Goal: Task Accomplishment & Management: Use online tool/utility

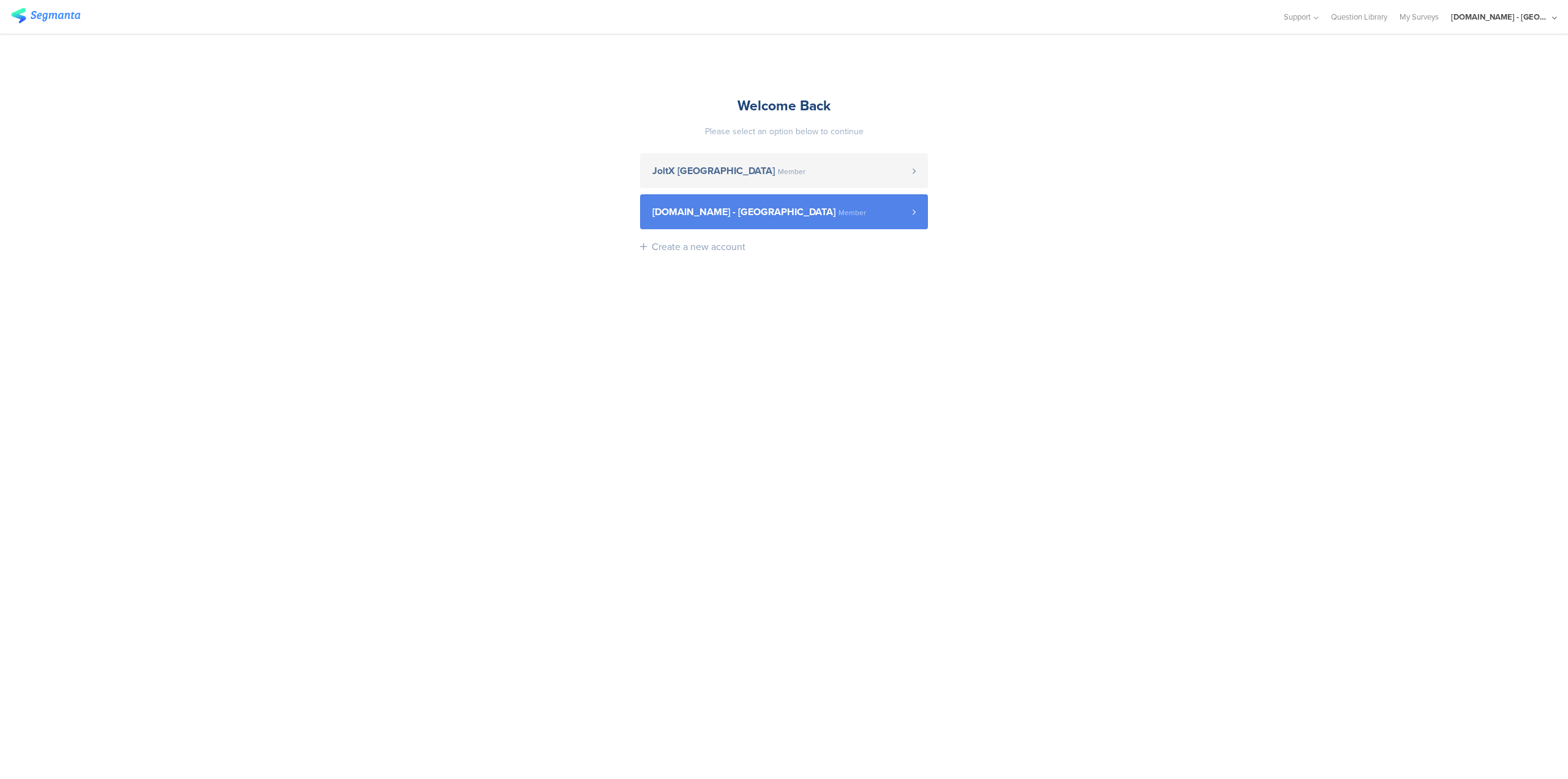
click at [858, 206] on link "[DOMAIN_NAME] - [GEOGRAPHIC_DATA] Member" at bounding box center [784, 212] width 288 height 35
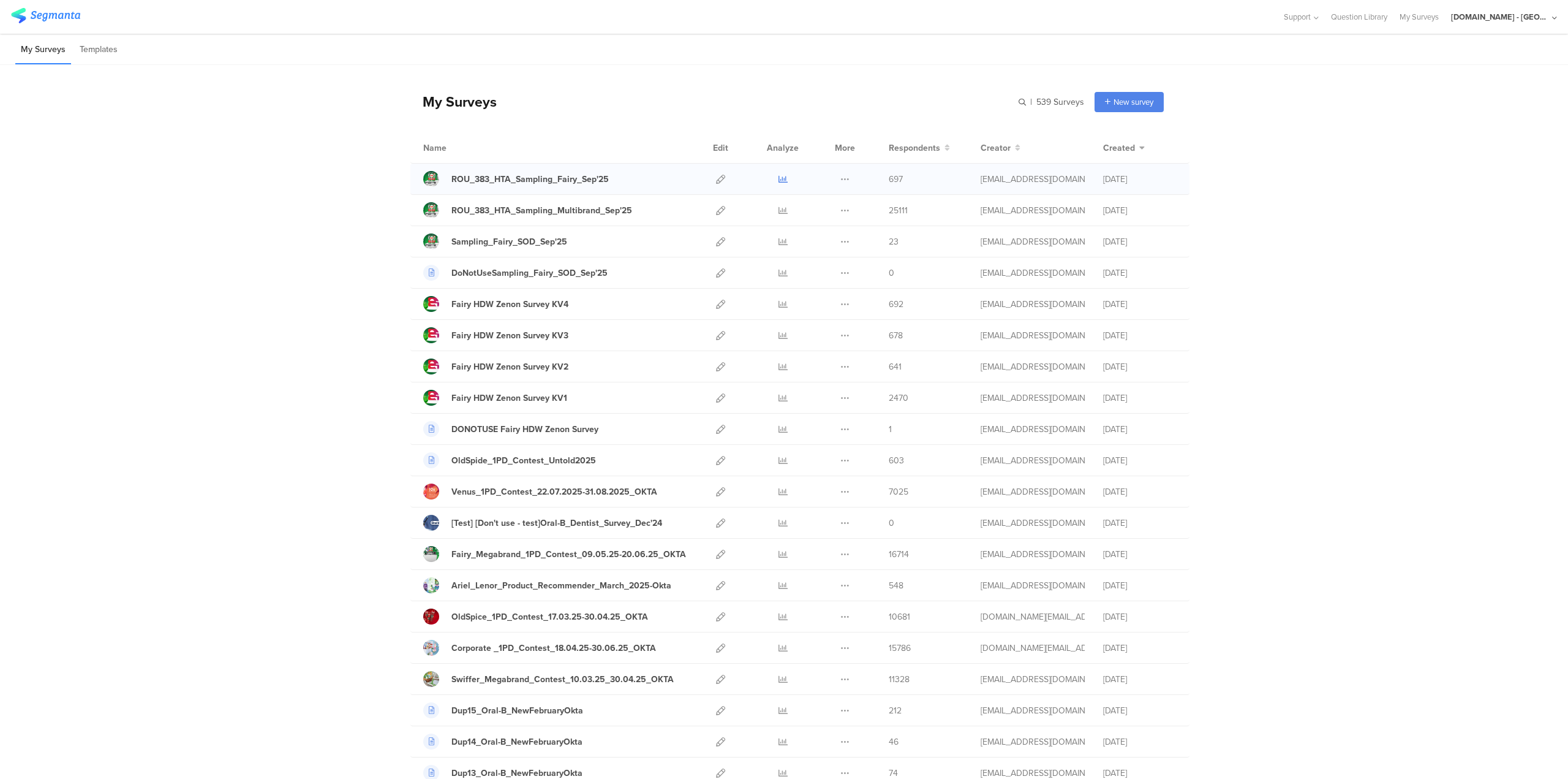
click at [779, 177] on icon at bounding box center [783, 179] width 9 height 9
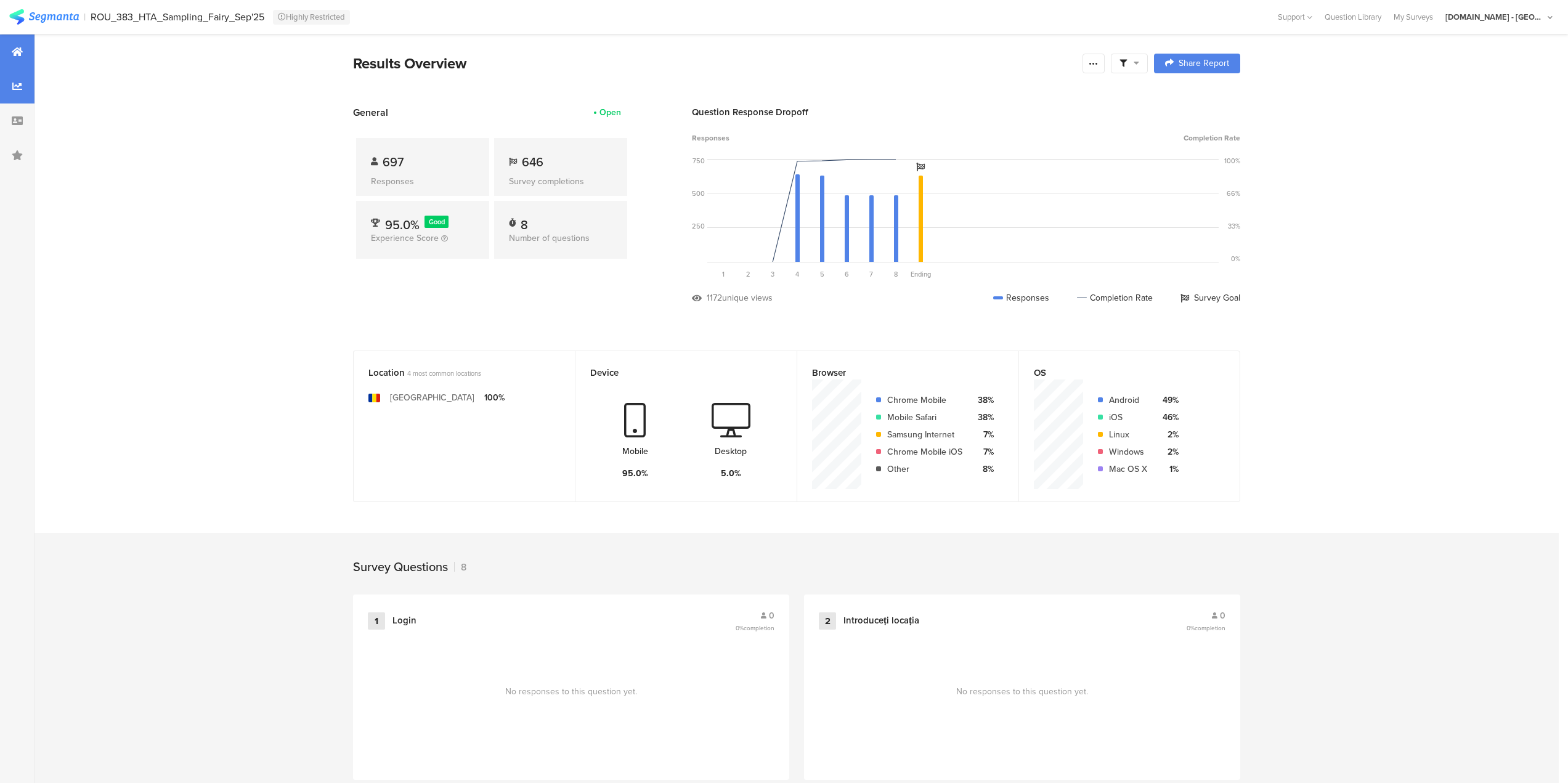
click at [13, 83] on icon at bounding box center [18, 86] width 10 height 10
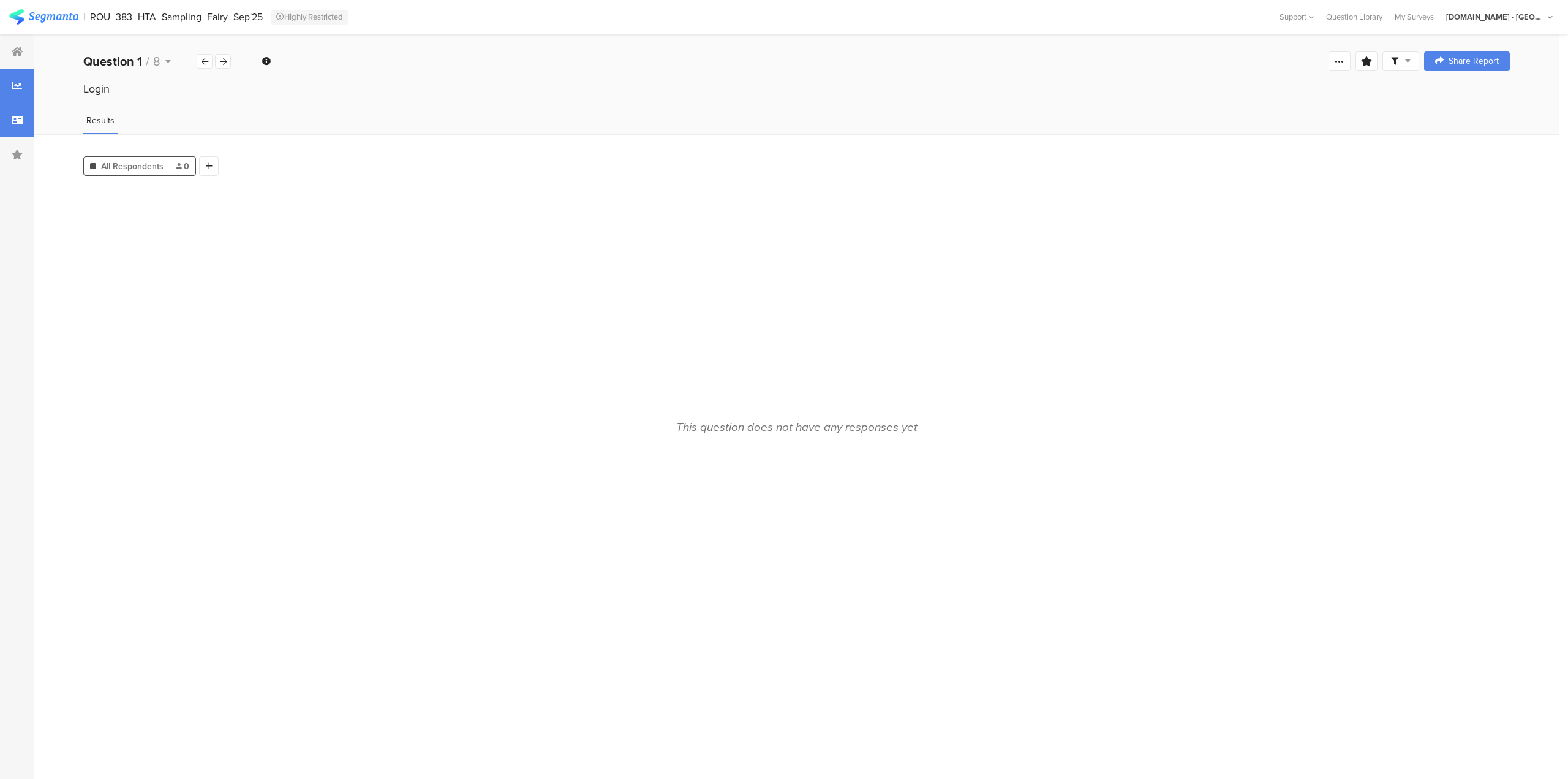
click at [15, 118] on icon at bounding box center [17, 120] width 11 height 10
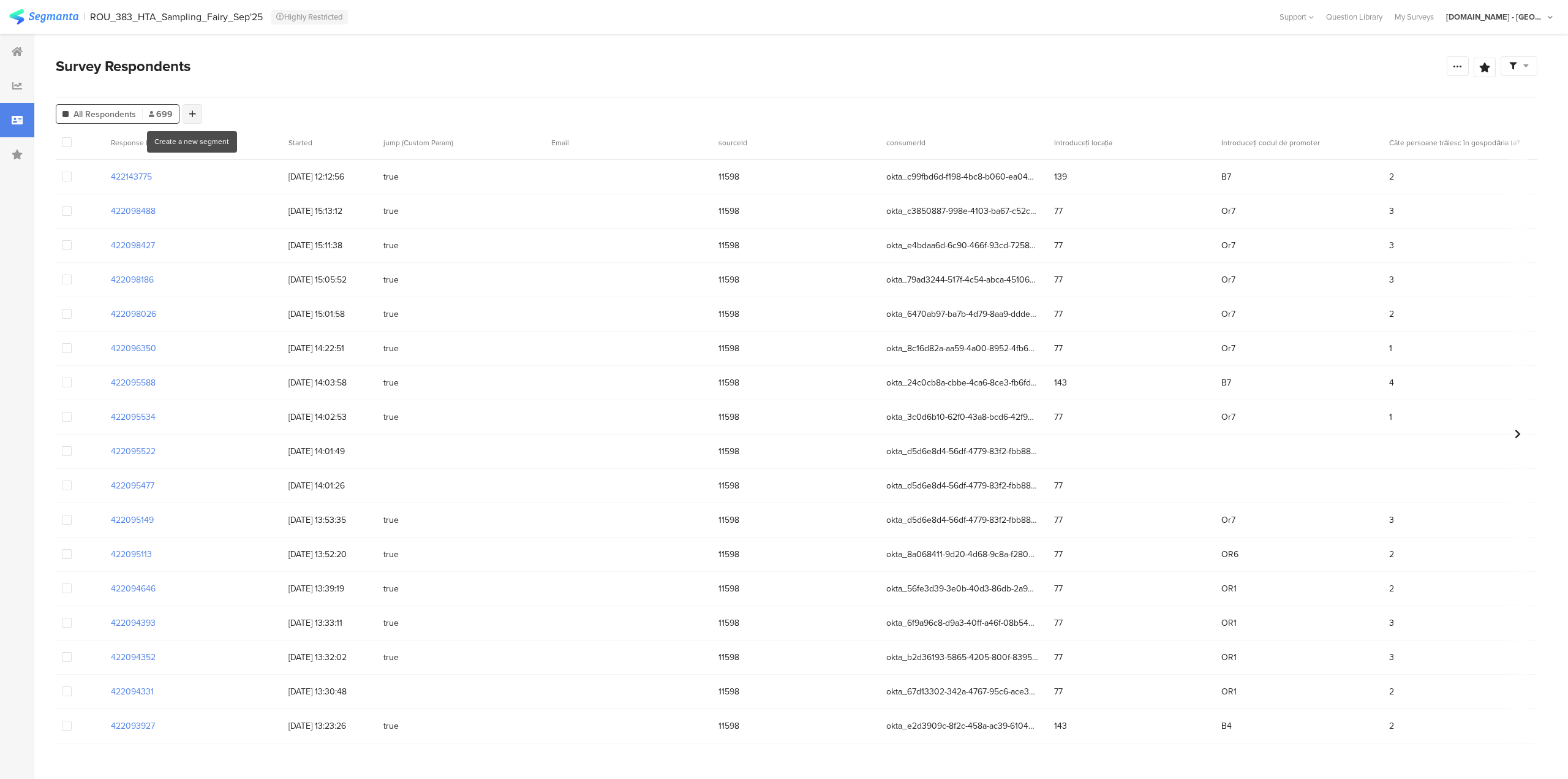
click at [184, 119] on div at bounding box center [192, 113] width 19 height 19
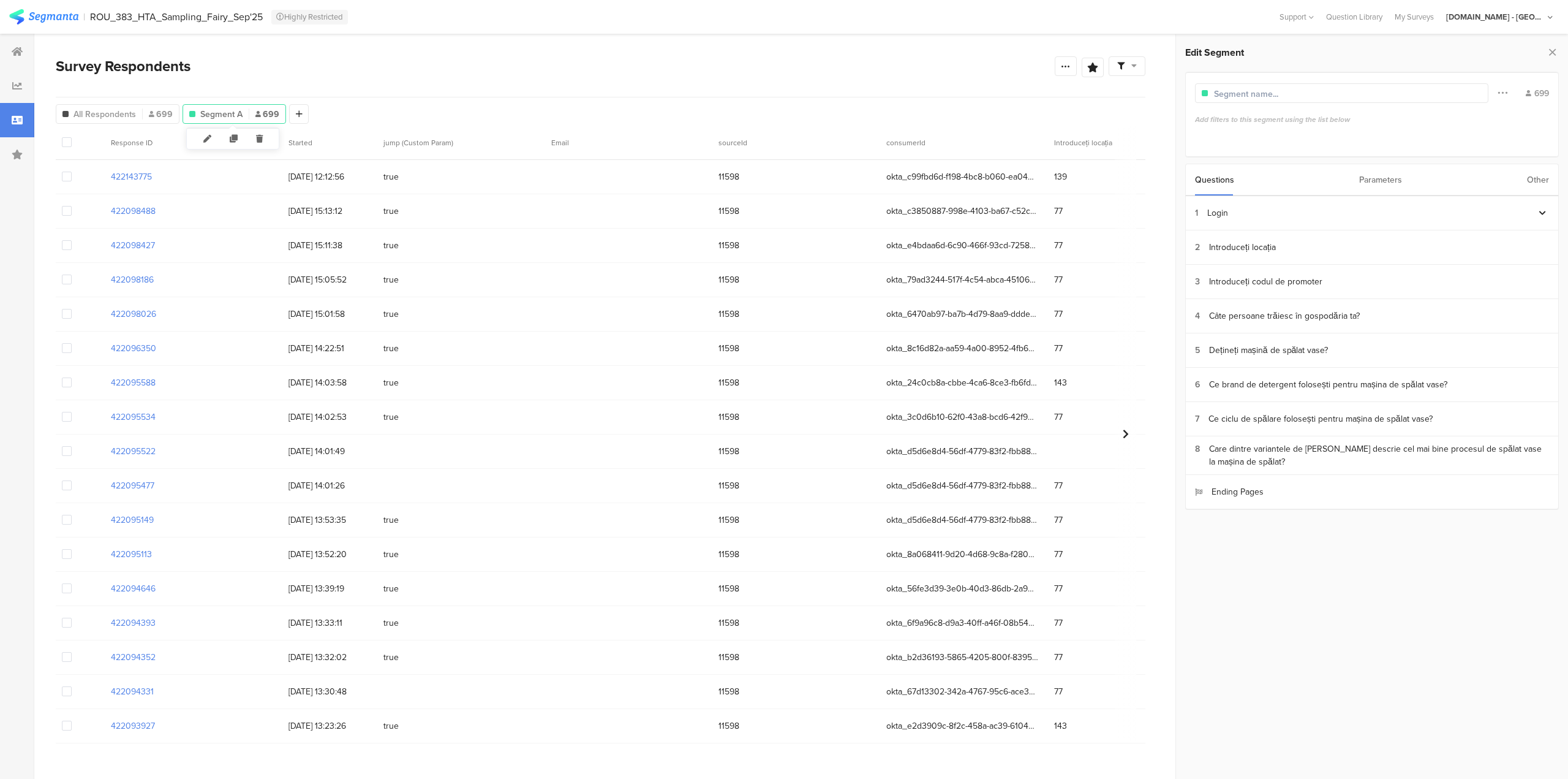
click at [214, 113] on span "Segment A" at bounding box center [222, 114] width 42 height 13
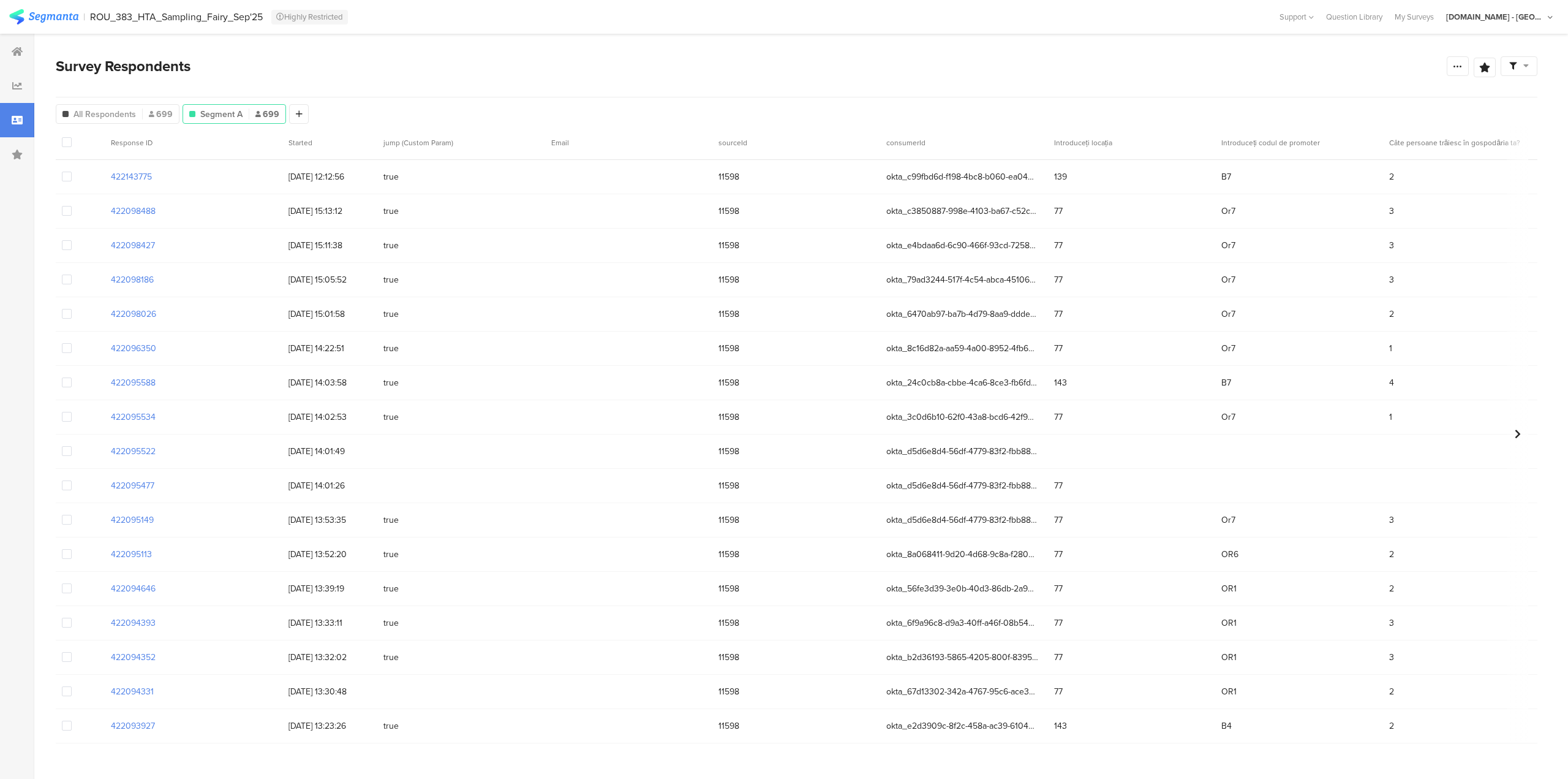
click at [214, 113] on span "Segment A" at bounding box center [222, 114] width 42 height 13
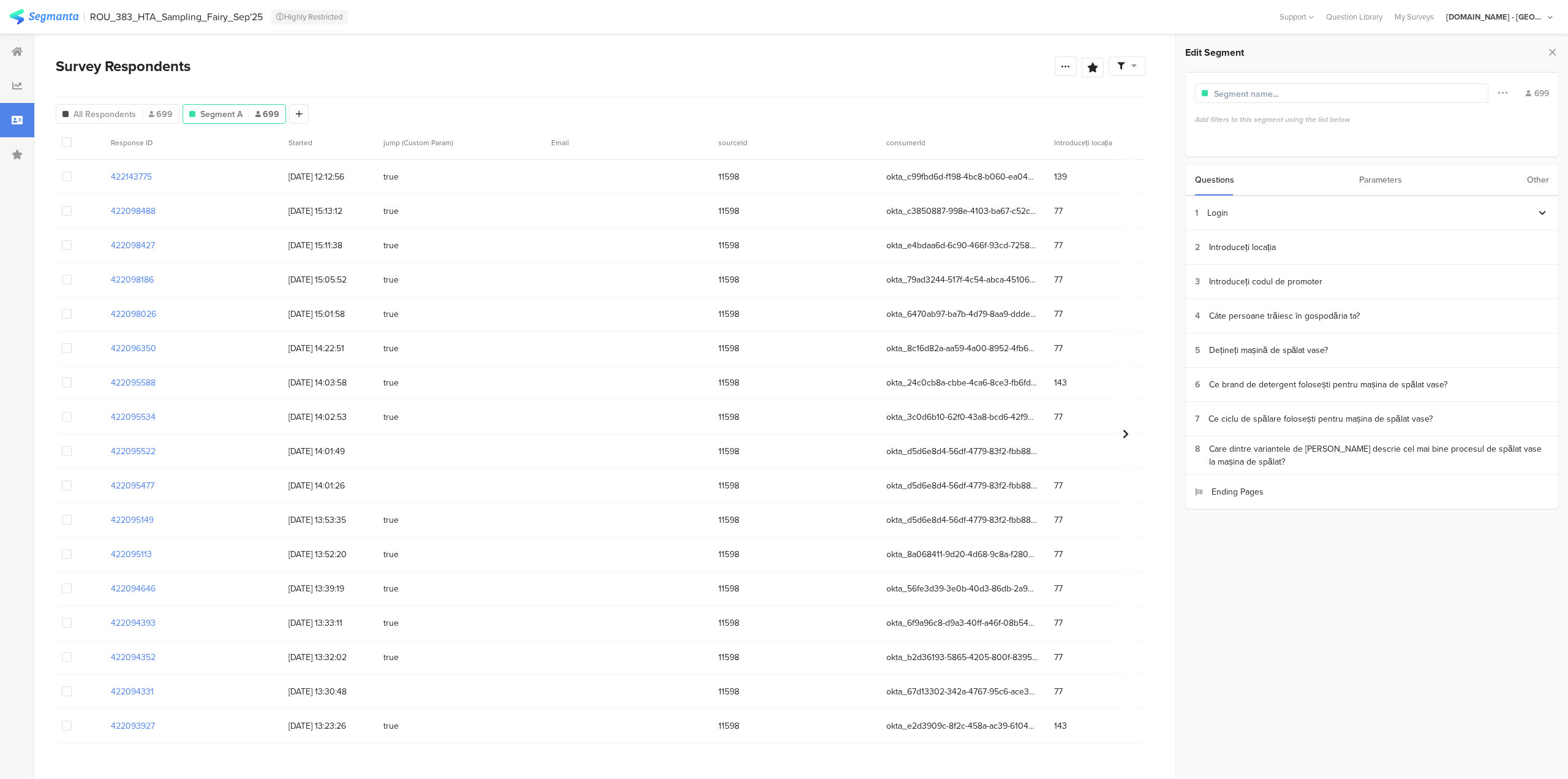
click at [1534, 176] on div "Other" at bounding box center [1537, 180] width 22 height 31
click at [1237, 210] on section "Time Range" at bounding box center [1372, 213] width 372 height 34
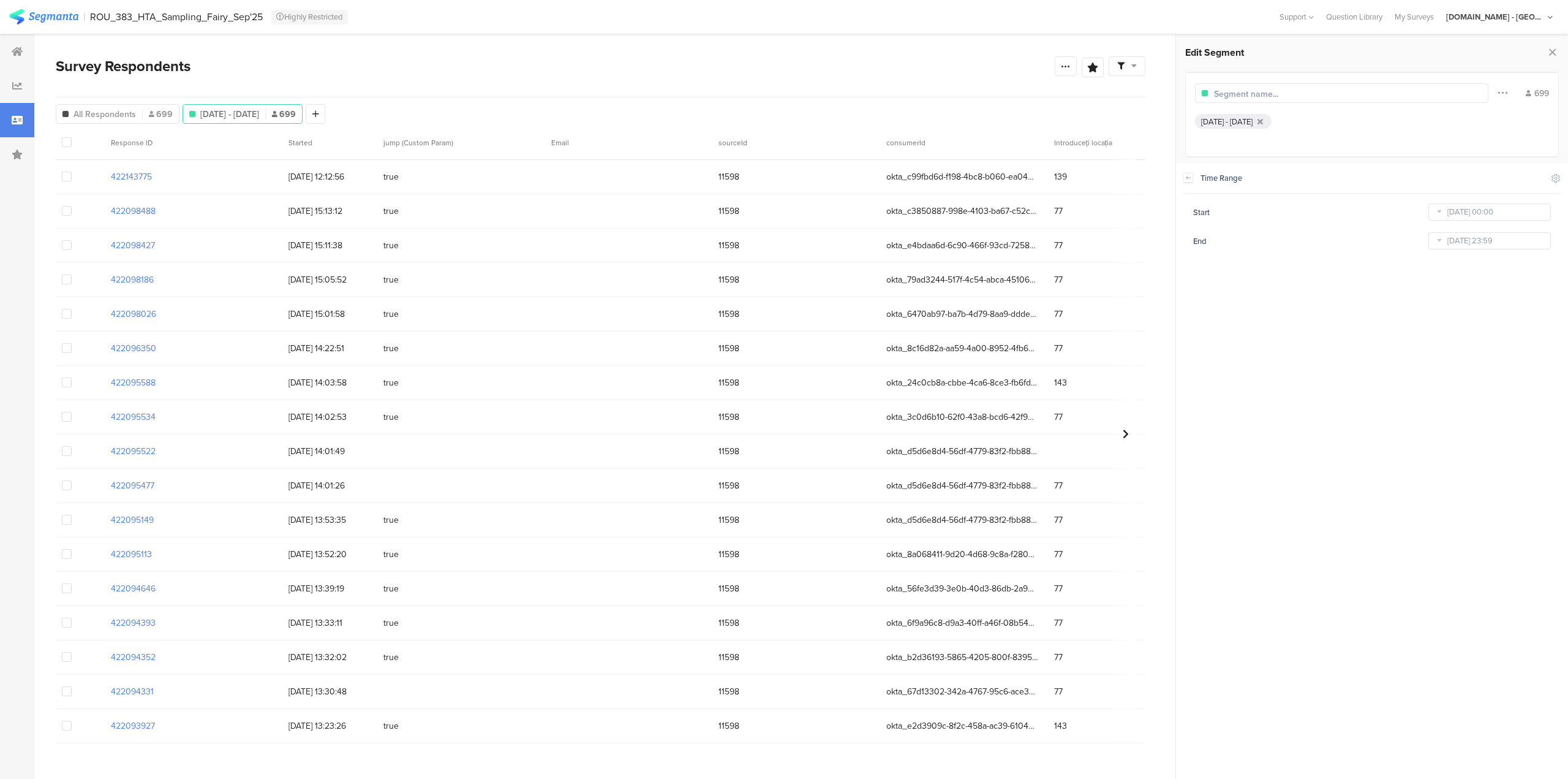
click at [1252, 120] on div "Sep 12, 2025 - Oct 01, 2025" at bounding box center [1227, 121] width 52 height 12
click at [1240, 120] on div "Sep 12, 2025 - Oct 01, 2025" at bounding box center [1227, 121] width 52 height 12
click at [1265, 123] on div at bounding box center [1260, 121] width 11 height 8
click at [1245, 216] on section "Time Range" at bounding box center [1372, 213] width 372 height 34
click at [1453, 242] on input "Oct 01 2025 23:59" at bounding box center [1490, 241] width 123 height 17
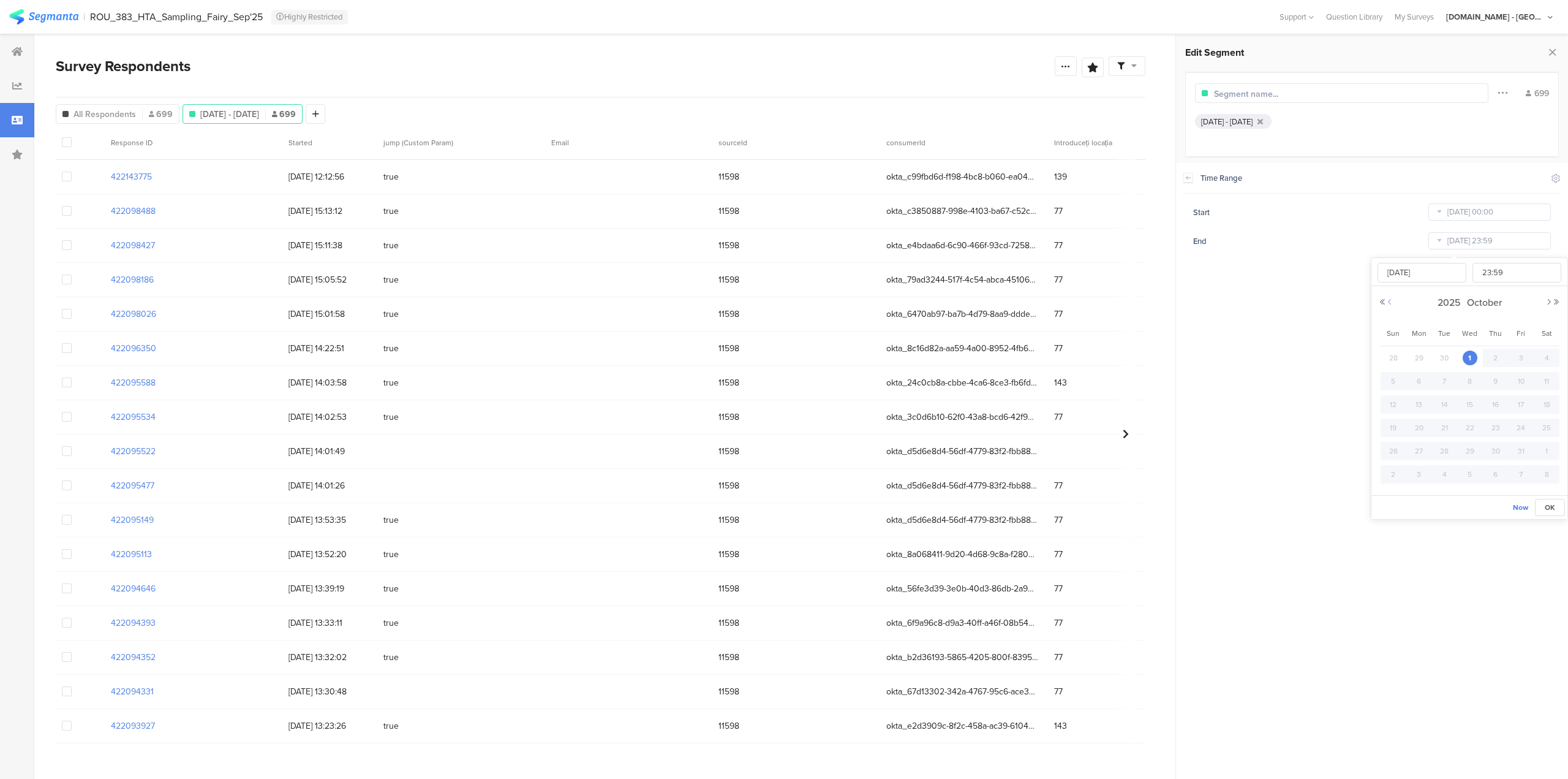
click at [1391, 298] on button "Previous Month" at bounding box center [1390, 302] width 7 height 7
click at [1387, 428] on span "21" at bounding box center [1394, 428] width 15 height 15
type input "Sep 21 2025 23:59"
type input "Sep 21 2025"
click at [1547, 504] on span "OK" at bounding box center [1550, 508] width 11 height 11
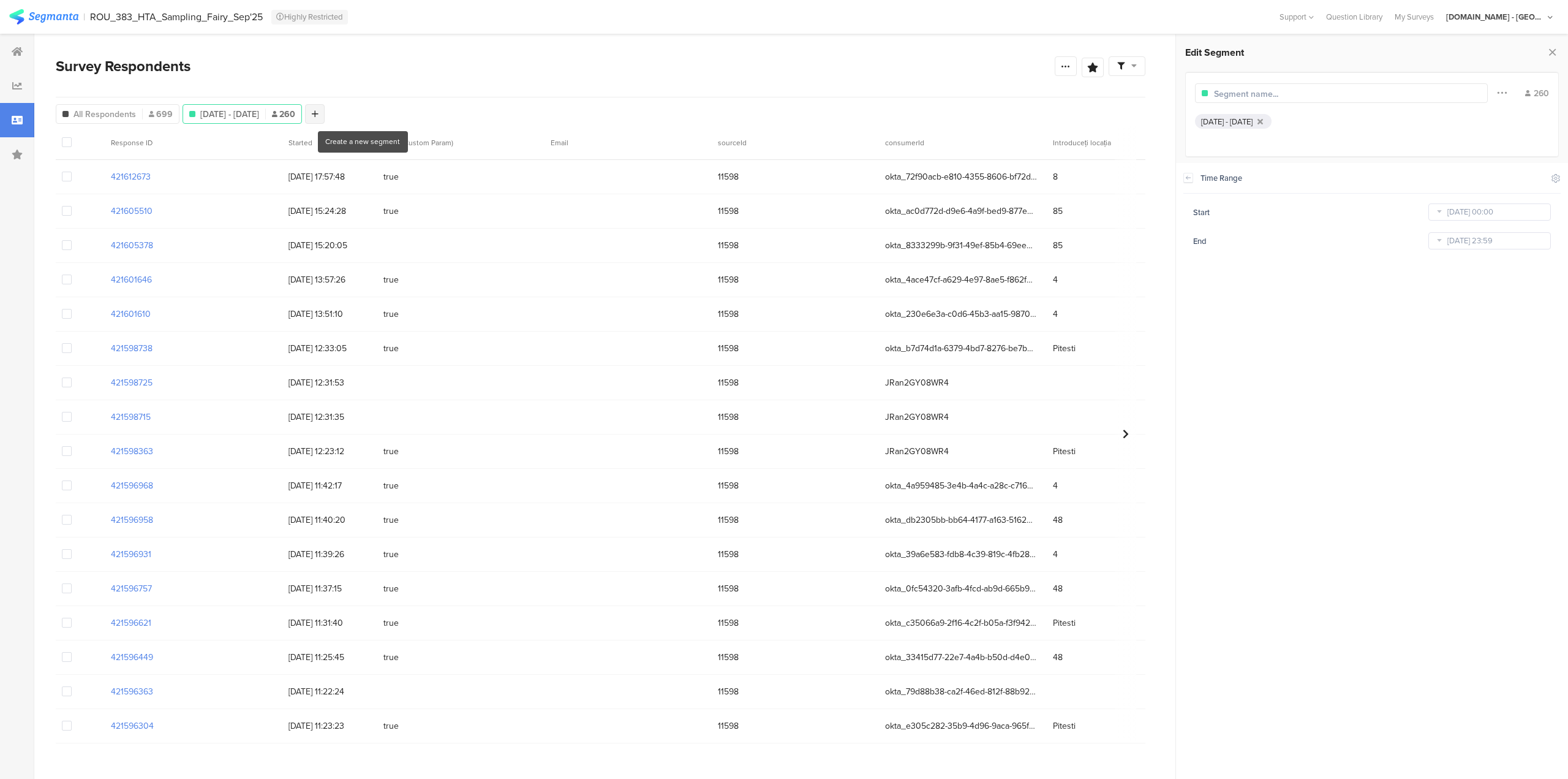
click at [324, 114] on div at bounding box center [314, 113] width 19 height 19
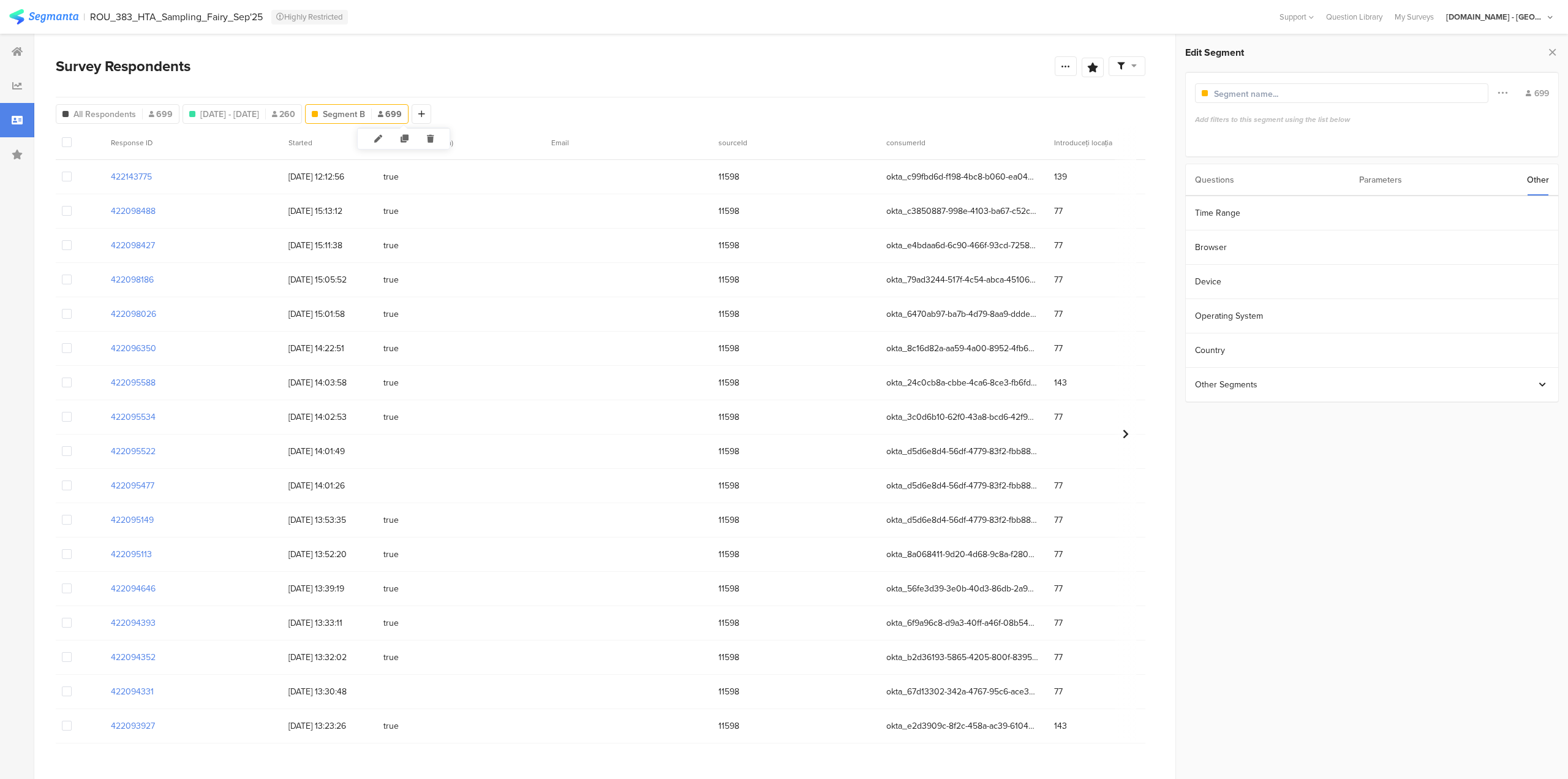
click at [365, 116] on span "Segment B" at bounding box center [344, 114] width 42 height 13
click at [365, 111] on span "Segment B" at bounding box center [344, 114] width 42 height 13
click at [1223, 183] on div "Questions" at bounding box center [1214, 180] width 39 height 31
click at [1312, 351] on div "Dețineți mașină de spălat vase?" at bounding box center [1268, 350] width 119 height 13
click at [1199, 203] on span at bounding box center [1196, 206] width 9 height 9
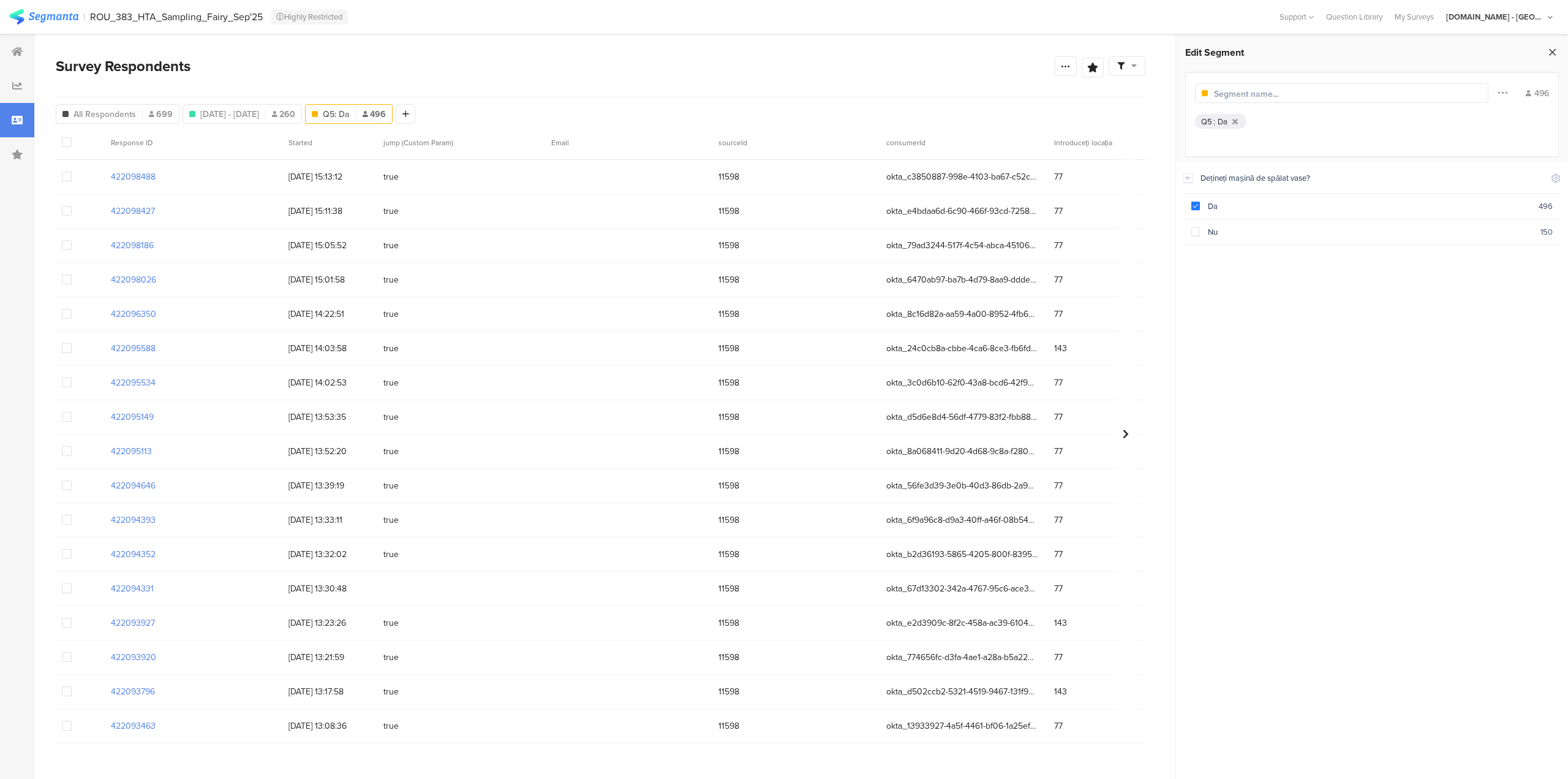
click at [1556, 53] on icon at bounding box center [1552, 52] width 13 height 17
drag, startPoint x: 389, startPoint y: 113, endPoint x: 292, endPoint y: 122, distance: 97.4
click at [292, 122] on div "All Respondents 699 Sep 12, 2025 - Sep 21, 2025 260 Q5: Da 496 Add Segment" at bounding box center [236, 111] width 360 height 24
click at [520, 108] on div "All Respondents 699 Sep 12, 2025 - Sep 21, 2025 260 Q5: Da 496 Add Segment" at bounding box center [797, 111] width 1481 height 24
click at [409, 114] on icon at bounding box center [405, 114] width 7 height 9
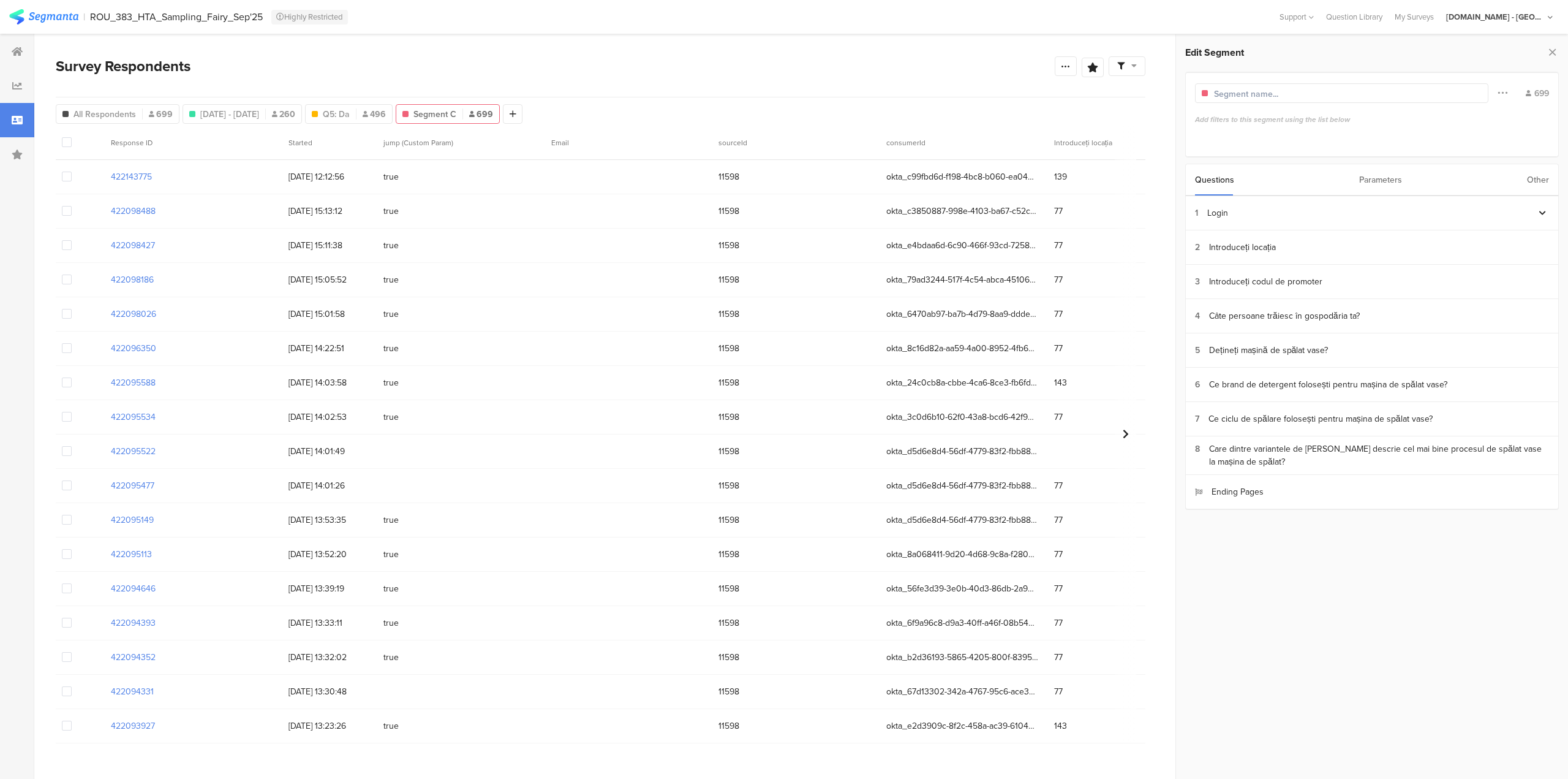
click at [1262, 92] on input "text" at bounding box center [1267, 94] width 106 height 13
click at [1388, 176] on div "Parameters" at bounding box center [1380, 180] width 43 height 31
click at [1219, 175] on div "Questions" at bounding box center [1214, 180] width 39 height 31
click at [1295, 351] on div "Dețineți mașină de spălat vase?" at bounding box center [1268, 350] width 119 height 13
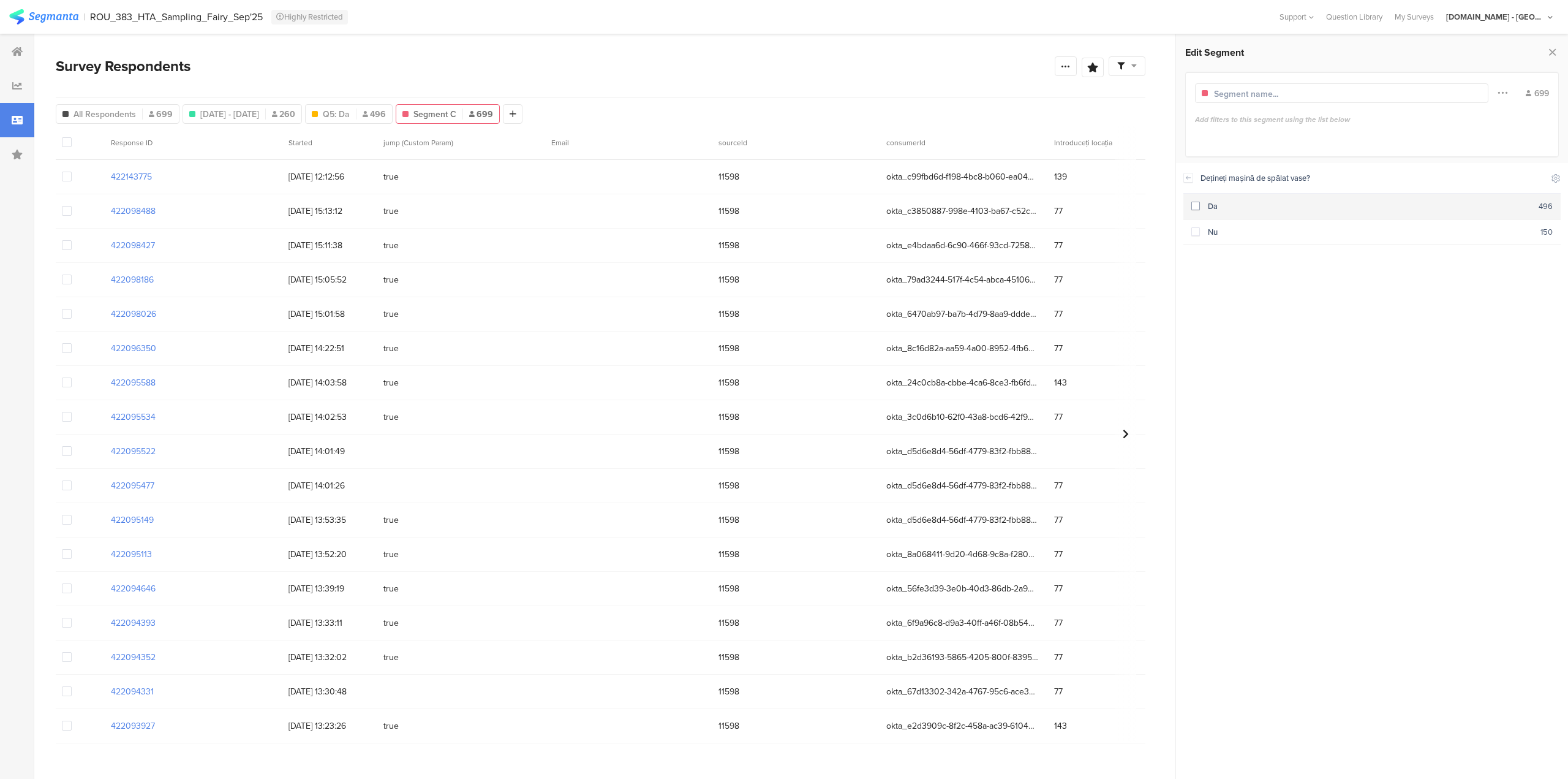
click at [1198, 207] on span at bounding box center [1196, 206] width 9 height 9
click at [1501, 95] on icon at bounding box center [1503, 93] width 10 height 16
click at [1311, 132] on div "Q5 : Da" at bounding box center [1372, 125] width 354 height 22
click at [1557, 182] on icon at bounding box center [1556, 178] width 10 height 10
click at [1459, 156] on div "496 Q5 : Da" at bounding box center [1372, 115] width 373 height 86
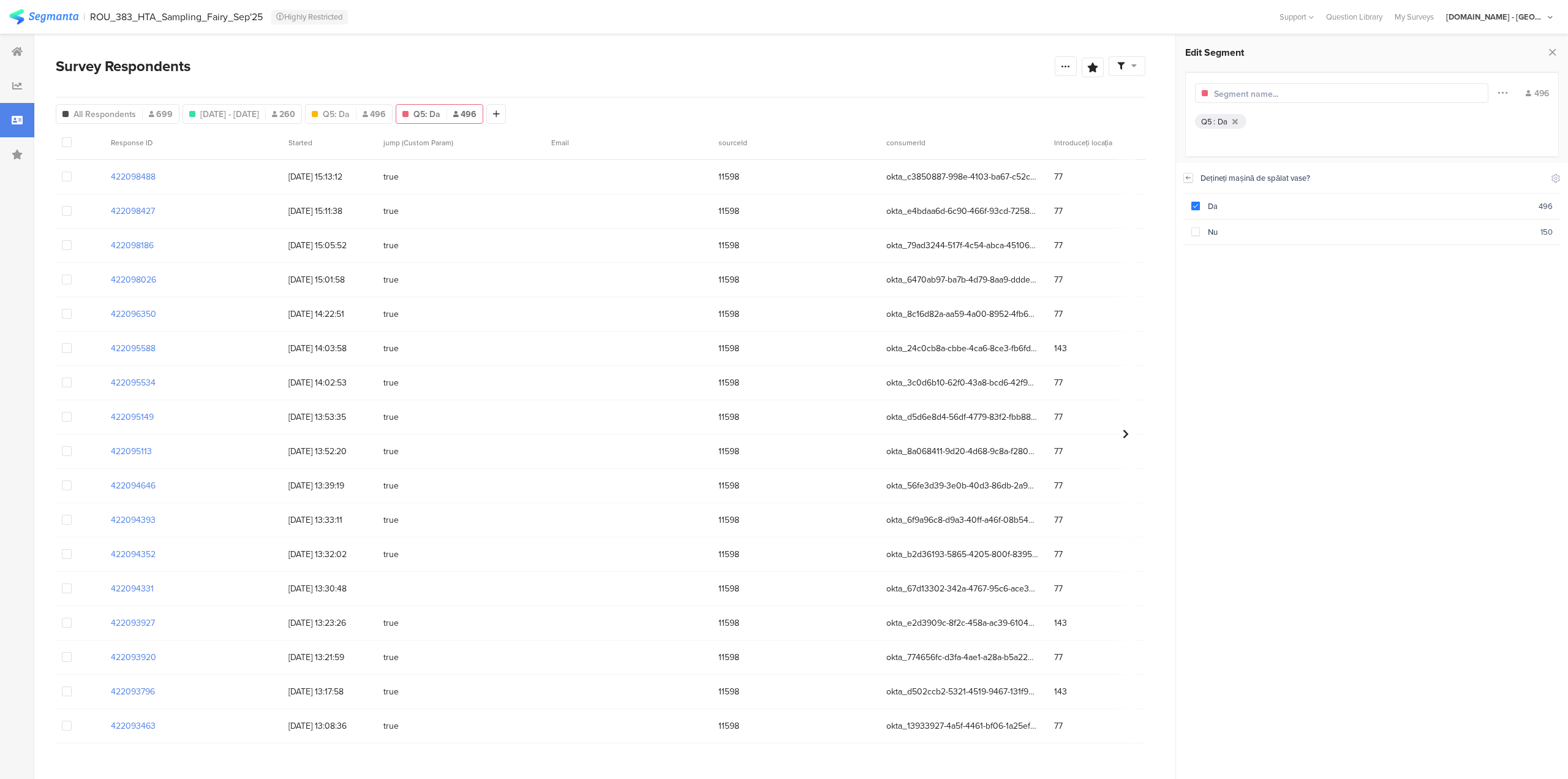
click at [1189, 178] on icon at bounding box center [1188, 177] width 9 height 10
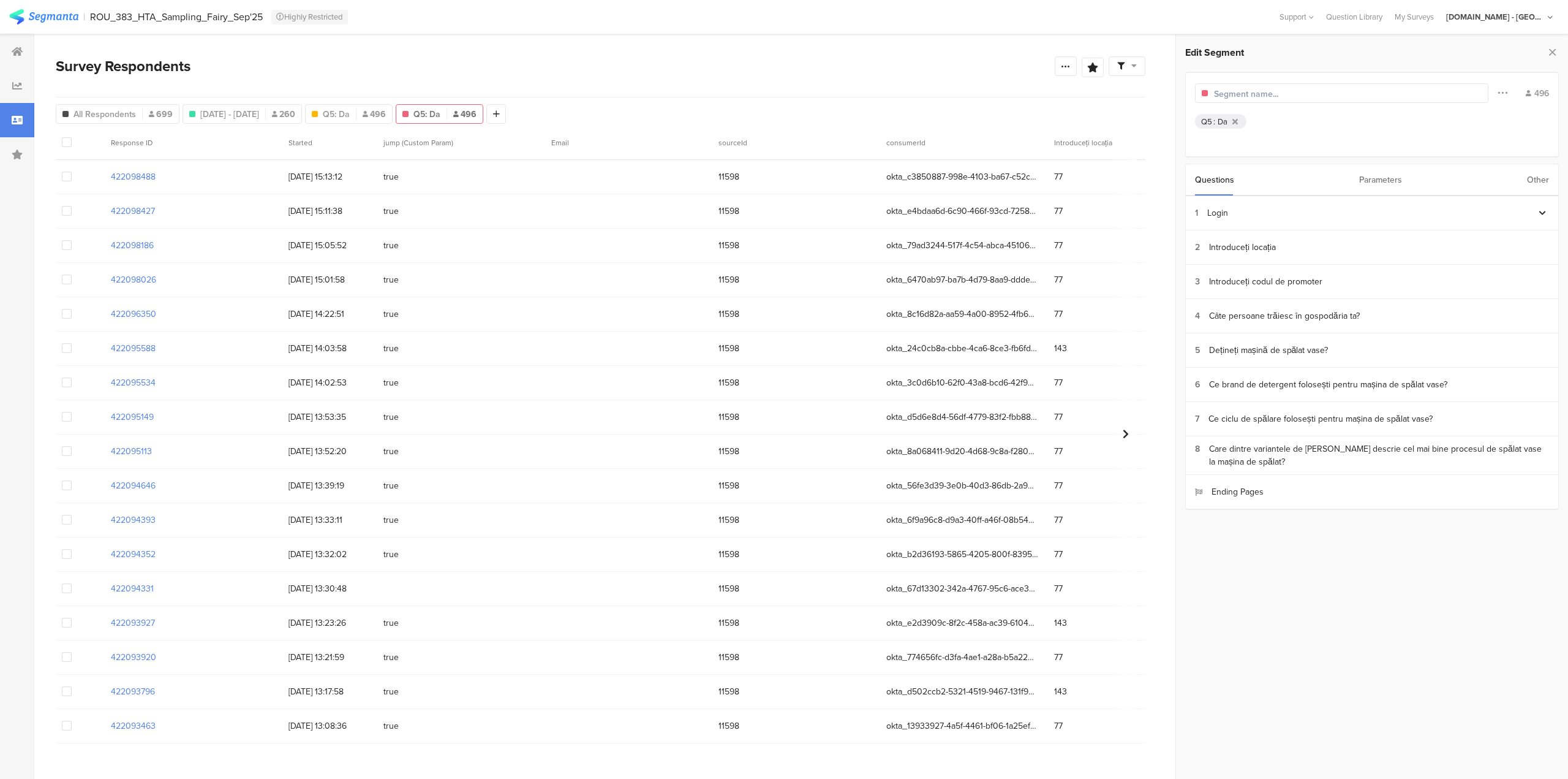
click at [1542, 179] on div "Other" at bounding box center [1537, 180] width 22 height 31
click at [1267, 210] on section "Time Range" at bounding box center [1372, 213] width 372 height 34
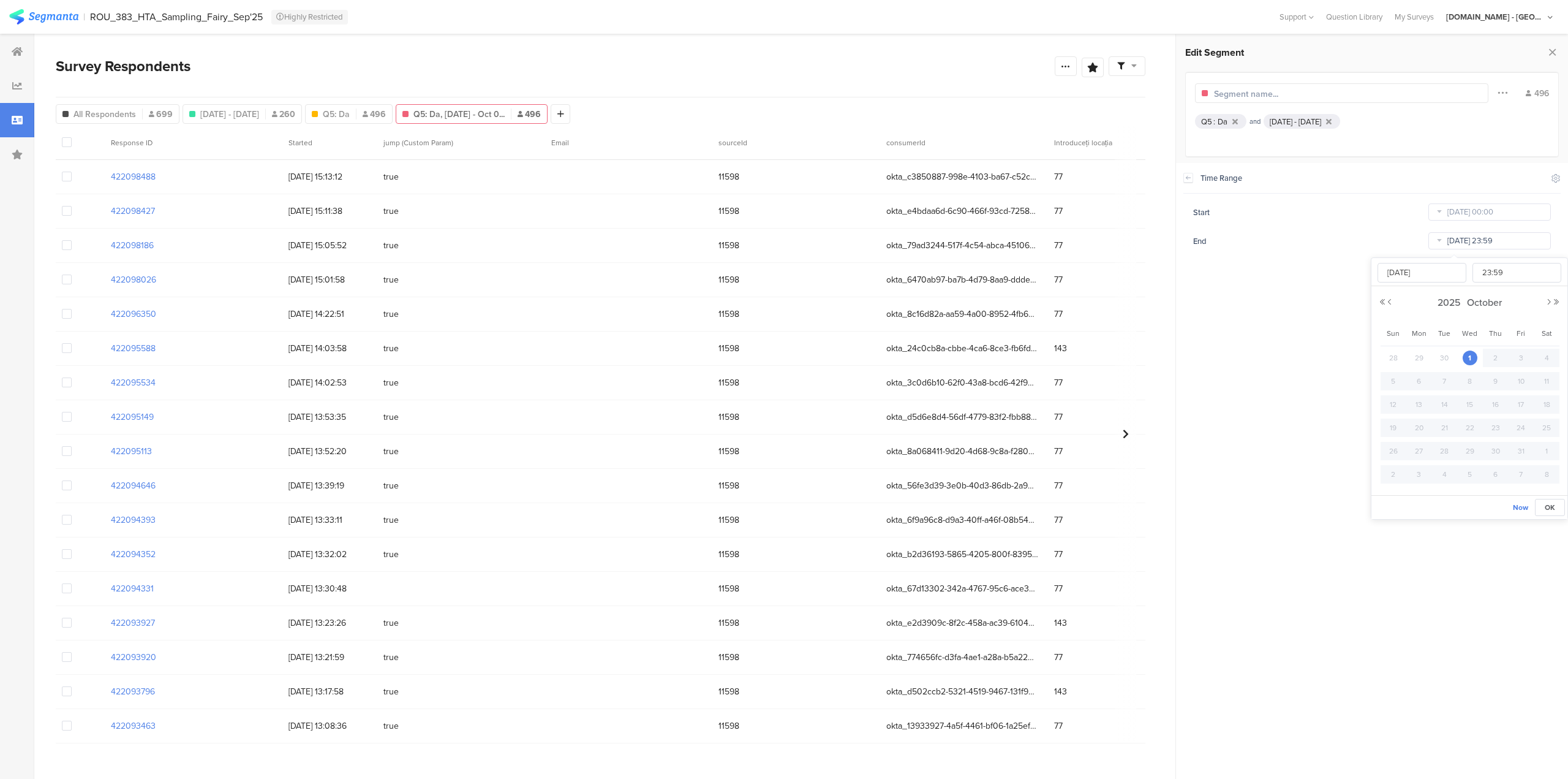
click at [1470, 245] on input "Oct 01 2025 23:59" at bounding box center [1490, 241] width 123 height 17
click at [1392, 299] on button "Previous Month" at bounding box center [1390, 302] width 7 height 7
click at [1392, 428] on span "21" at bounding box center [1394, 428] width 15 height 15
type input "Sep 21 2025 23:59"
type input "Sep 21 2025"
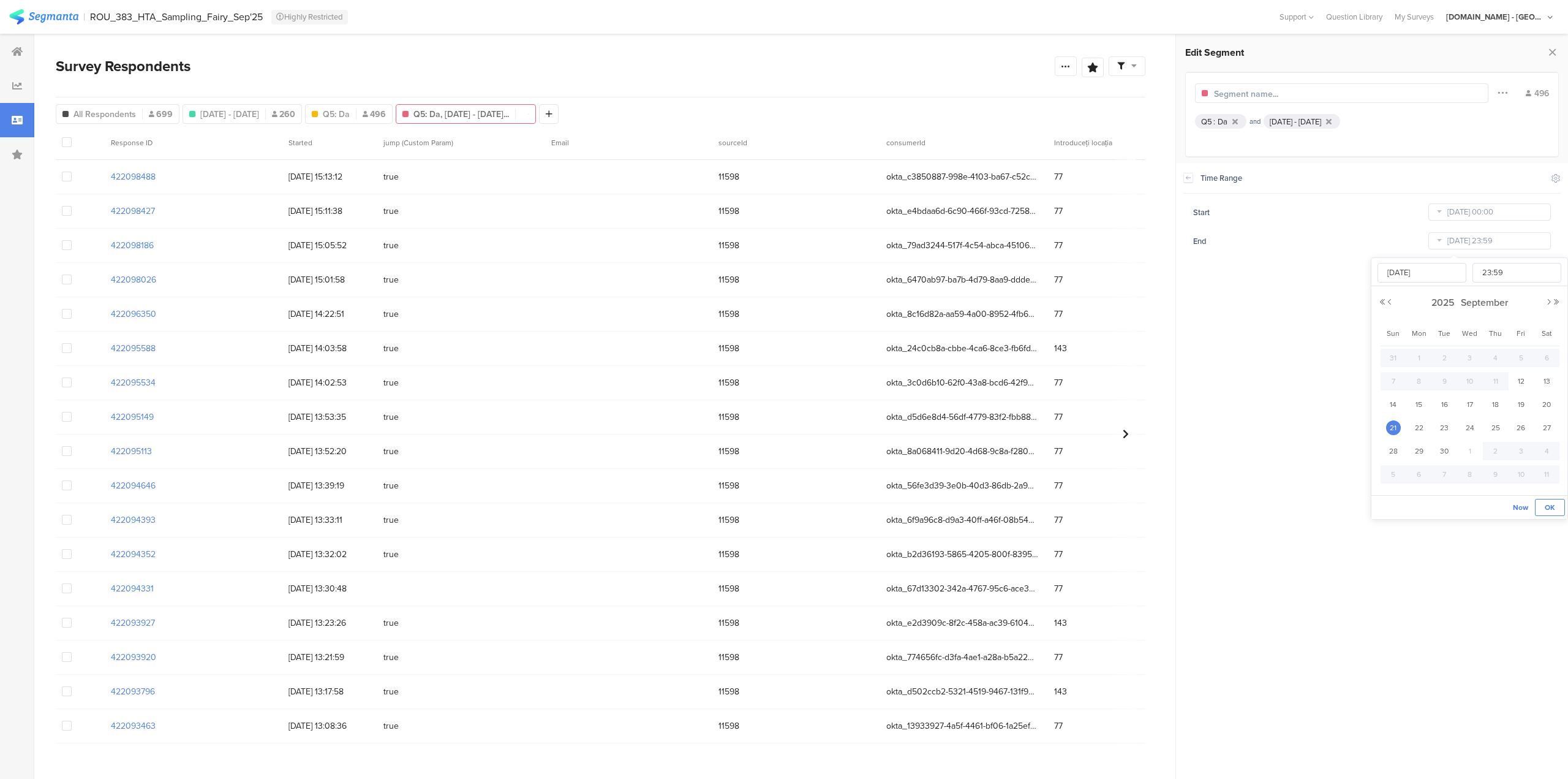
click at [1552, 506] on span "OK" at bounding box center [1550, 508] width 11 height 11
click at [1551, 54] on icon at bounding box center [1552, 52] width 13 height 17
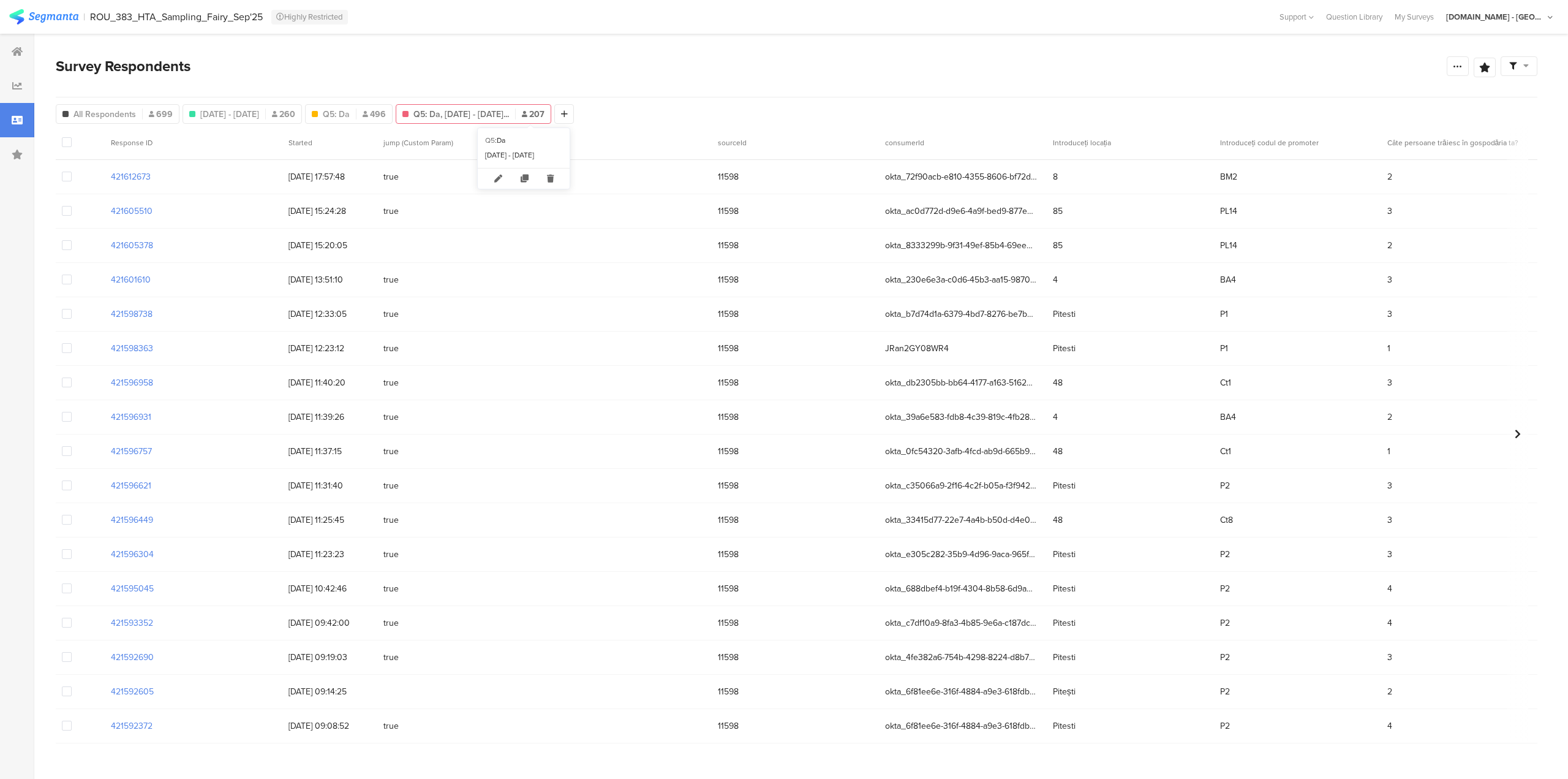
click at [509, 111] on span "Q5: Da, Sep 12, 2025 - Sep 2..." at bounding box center [461, 114] width 95 height 13
click at [1219, 120] on div "Da" at bounding box center [1223, 121] width 10 height 12
